Goal: Information Seeking & Learning: Learn about a topic

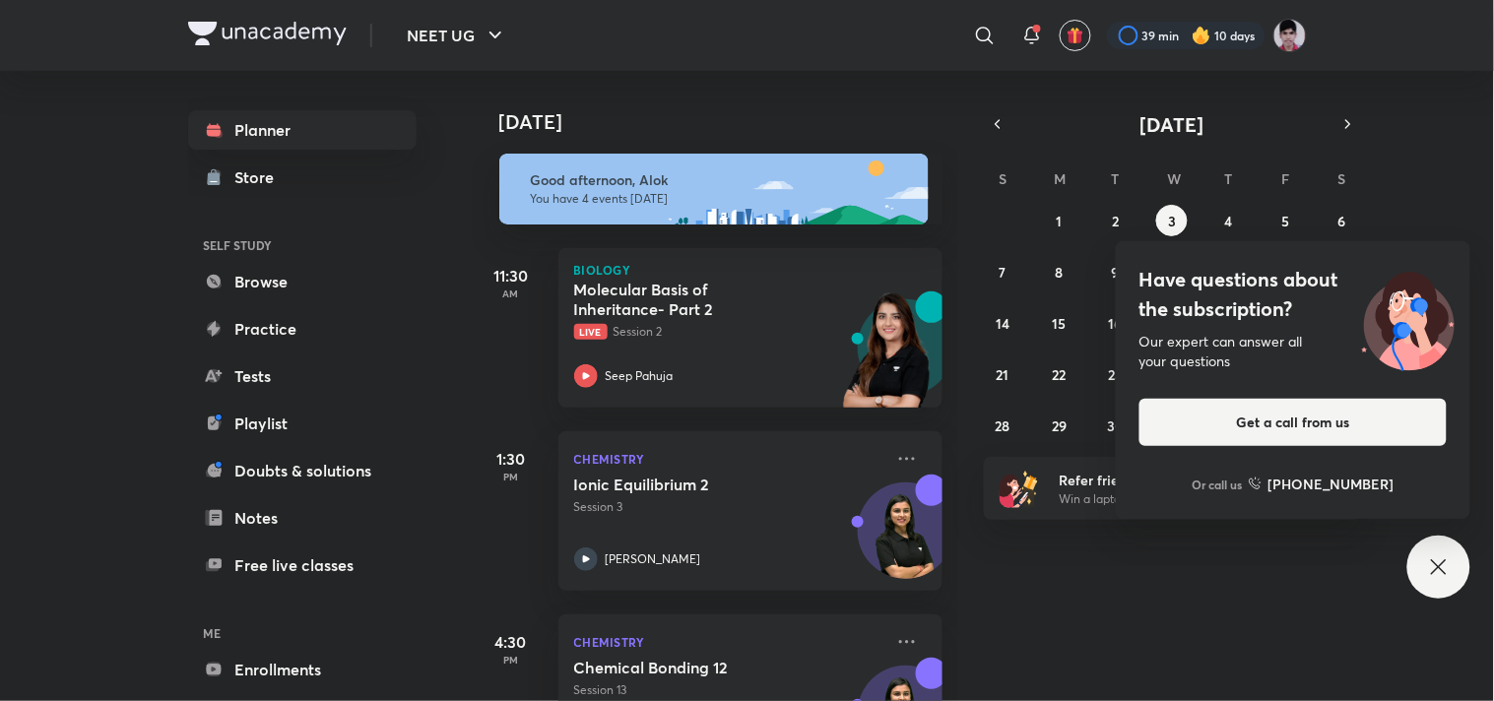
click at [673, 552] on p "[PERSON_NAME]" at bounding box center [652, 559] width 95 height 18
